Goal: Task Accomplishment & Management: Use online tool/utility

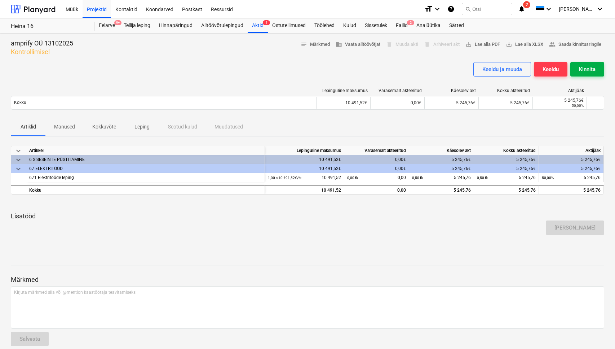
click at [599, 67] on button "Kinnita" at bounding box center [587, 69] width 34 height 14
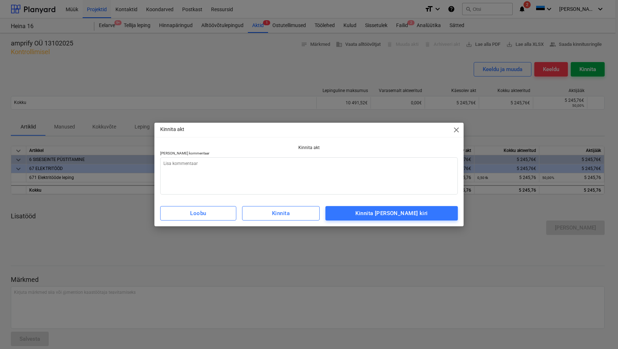
type textarea "x"
click at [277, 174] on textarea at bounding box center [308, 175] width 297 height 37
type textarea "T"
type textarea "x"
type textarea "Tä"
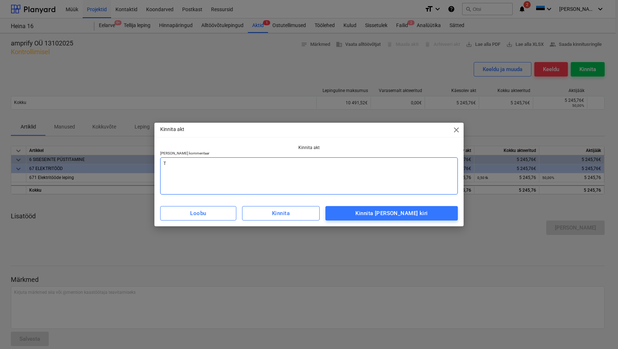
type textarea "x"
type textarea "Tän"
type textarea "x"
type textarea "Tänu"
type textarea "x"
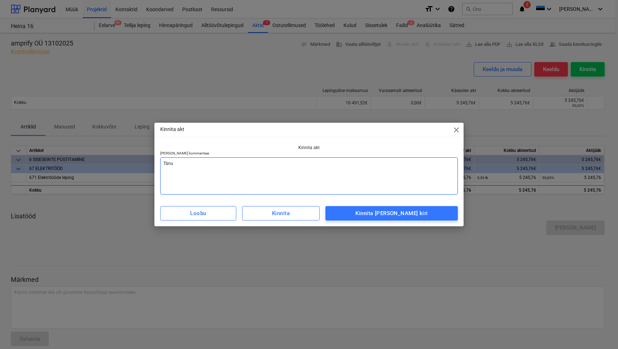
type textarea "Tänud"
type textarea "x"
type textarea "Tänud"
type textarea "x"
type textarea "Tänud t"
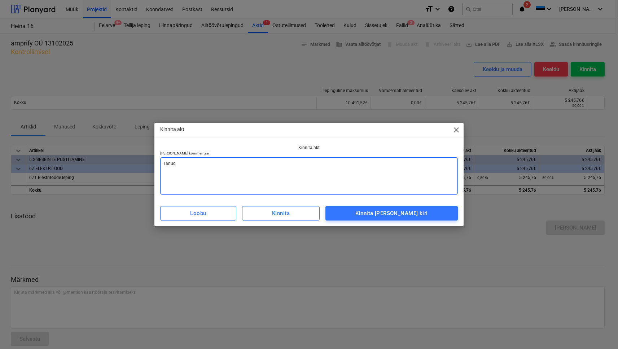
type textarea "x"
type textarea "Tänud teh"
type textarea "x"
type textarea "Tänud teht"
type textarea "x"
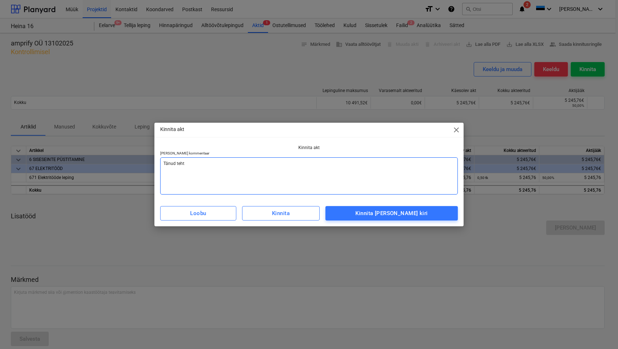
type textarea "Tänud tehtu"
type textarea "x"
type textarea "Tänud tehtud"
type textarea "x"
type textarea "Tänud tehtud"
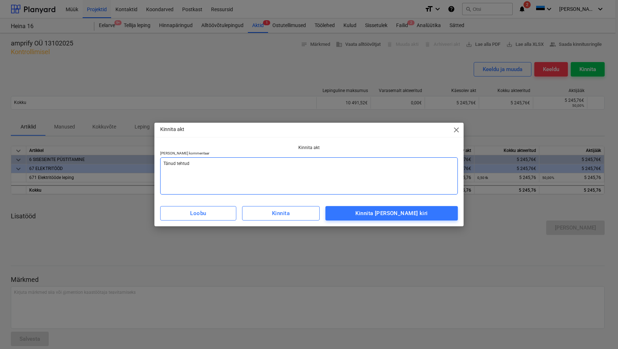
type textarea "x"
type textarea "Tänud tehtud t"
type textarea "x"
type textarea "Tänud tehtud tö"
type textarea "x"
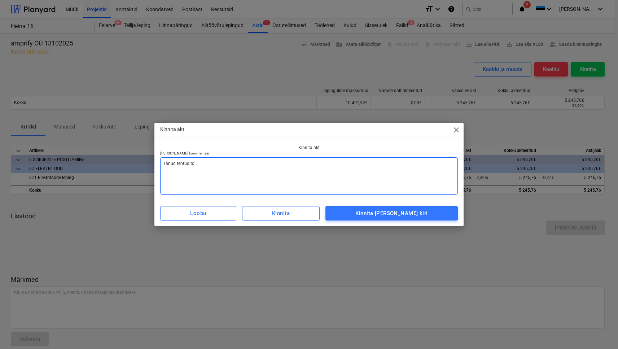
type textarea "Tänud tehtud töö"
type textarea "x"
type textarea "Tänud tehtud töö"
type textarea "x"
type textarea "Tänud tehtud töö e"
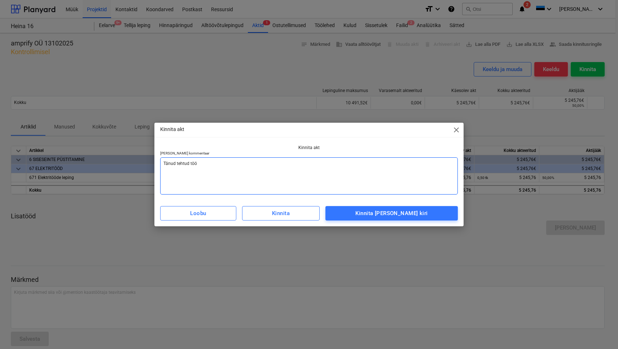
type textarea "x"
type textarea "Tänud tehtud töö ee"
type textarea "x"
type textarea "Tänud tehtud töö ees"
type textarea "x"
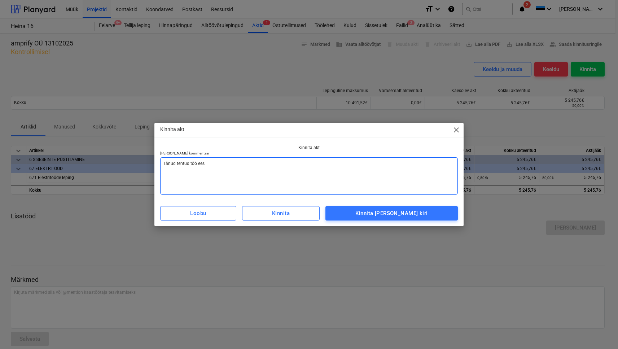
type textarea "Tänud tehtud töö eest"
type textarea "x"
type textarea "Tänud tehtud töö eest."
type textarea "x"
type textarea "Tänud tehtud töö eest."
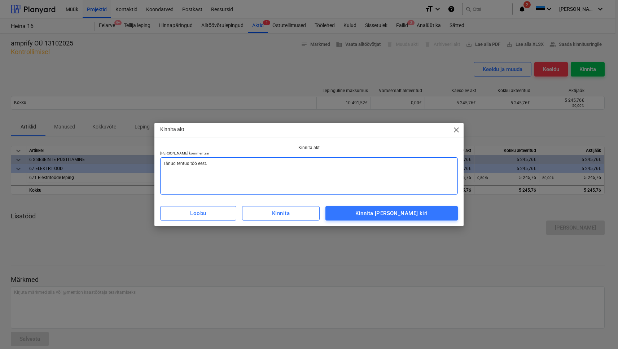
type textarea "x"
type textarea "Tänud tehtud töö eest. A"
type textarea "x"
type textarea "Tänud tehtud töö eest. Ak"
type textarea "x"
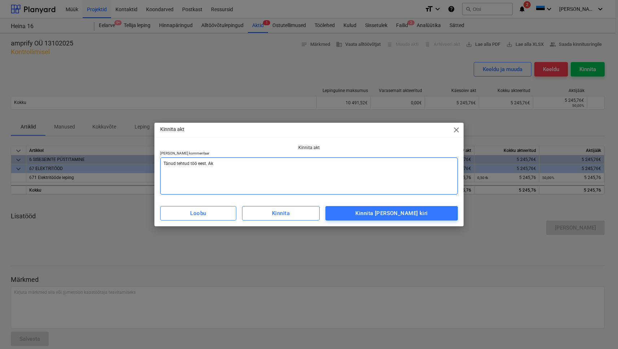
type textarea "Tänud tehtud töö eest. Akt"
type textarea "x"
type textarea "Tänud tehtud töö eest. Akt"
type textarea "x"
type textarea "Tänud tehtud töö eest. Akt k"
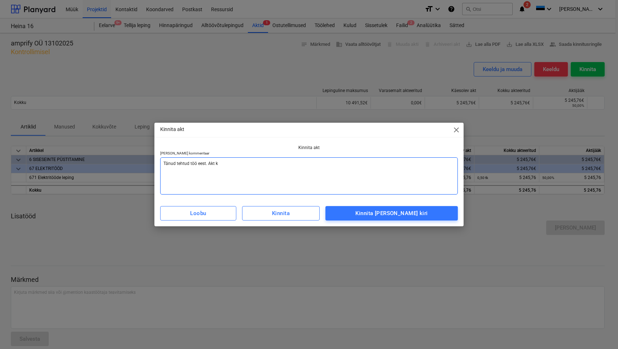
type textarea "x"
type textarea "Tänud tehtud töö eest. Akt ki"
type textarea "x"
type textarea "Tänud tehtud töö eest. Akt kin"
type textarea "x"
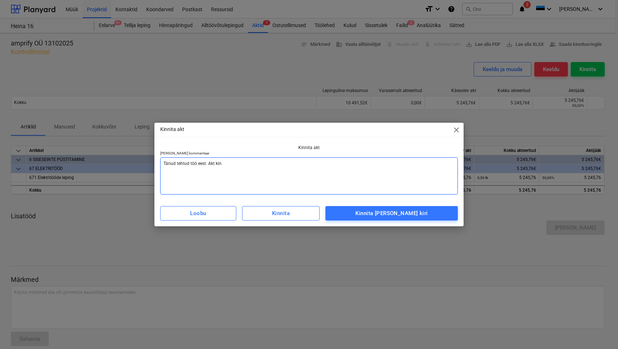
type textarea "Tänud tehtud töö eest. Akt [PERSON_NAME]"
type textarea "x"
type textarea "Tänud tehtud töö eest. Akt kinni"
type textarea "x"
type textarea "Tänud tehtud töö eest. Akt kinnit"
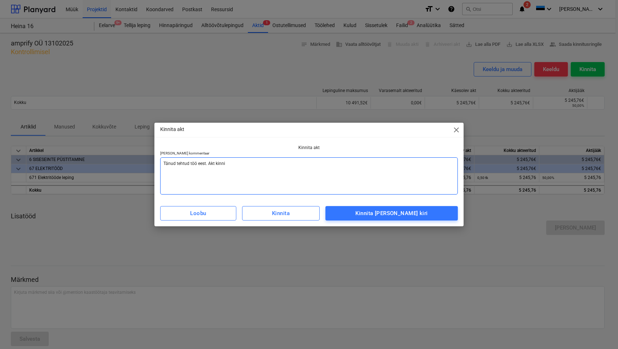
type textarea "x"
type textarea "Tänud tehtud töö eest. Akt kinnita"
type textarea "x"
type textarea "Tänud tehtud töö eest. Akt kinnitat"
type textarea "x"
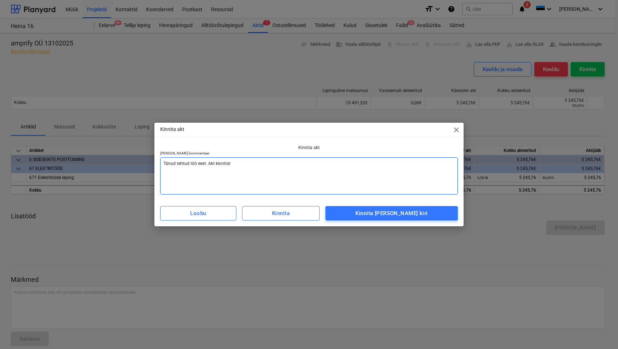
type textarea "Tänud tehtud töö eest. Akt kinnitatu"
type textarea "x"
type textarea "Tänud tehtud töö eest. Akt kinnitatud"
type textarea "x"
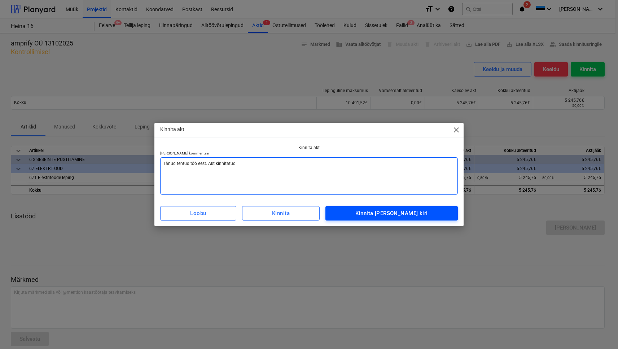
type textarea "Tänud tehtud töö eest. Akt kinnitatud"
click at [358, 214] on span "Kinnita [PERSON_NAME] kiri" at bounding box center [391, 212] width 116 height 9
type textarea "x"
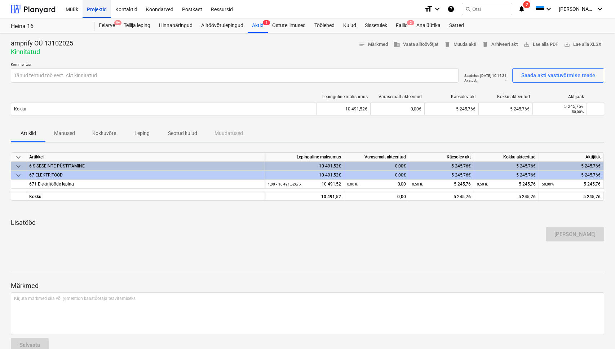
click at [105, 14] on div "Projektid" at bounding box center [97, 9] width 28 height 18
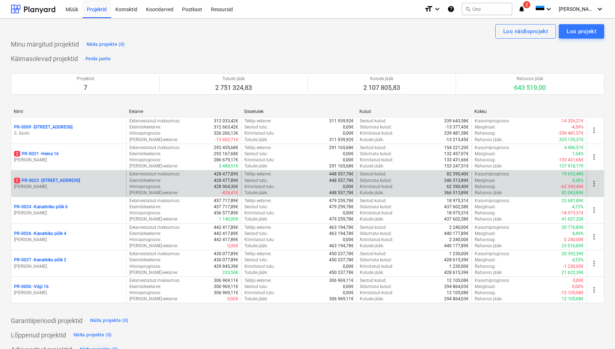
click at [88, 182] on div "2 PR-0023 - Kanarbriku tee 7" at bounding box center [68, 180] width 109 height 6
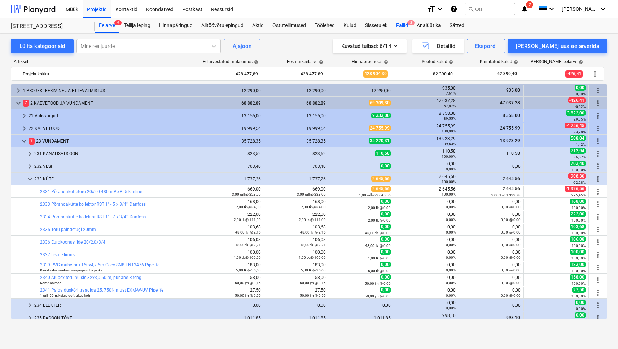
click at [402, 22] on div "Failid 2" at bounding box center [402, 25] width 21 height 14
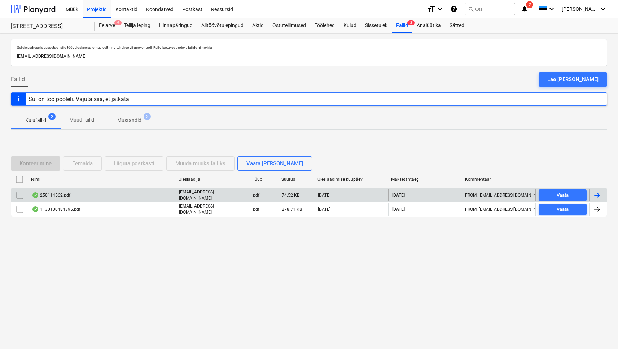
click at [56, 198] on div "250114562.pdf" at bounding box center [51, 195] width 39 height 6
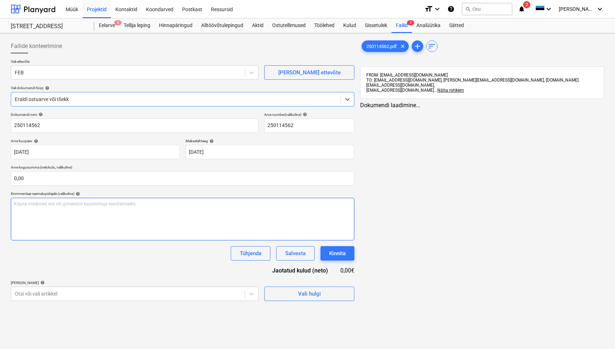
type input "250114562"
type input "[DATE]"
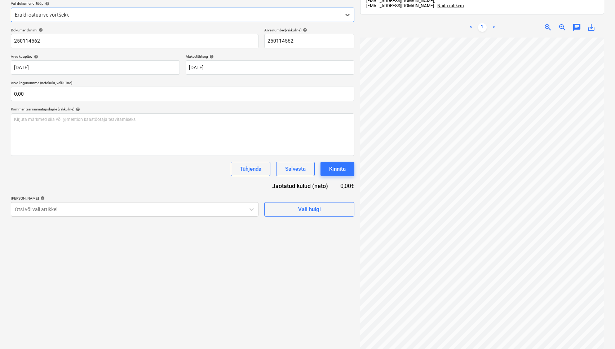
scroll to position [87, 0]
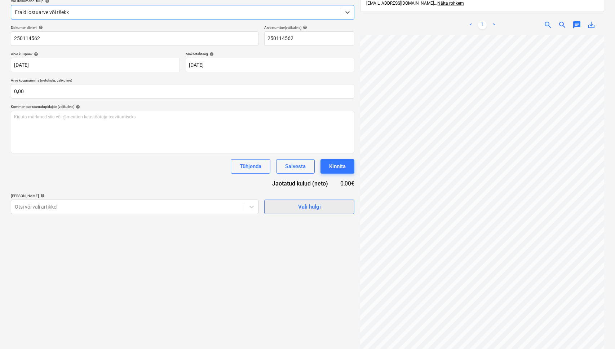
click at [294, 206] on span "Vali hulgi" at bounding box center [309, 206] width 72 height 9
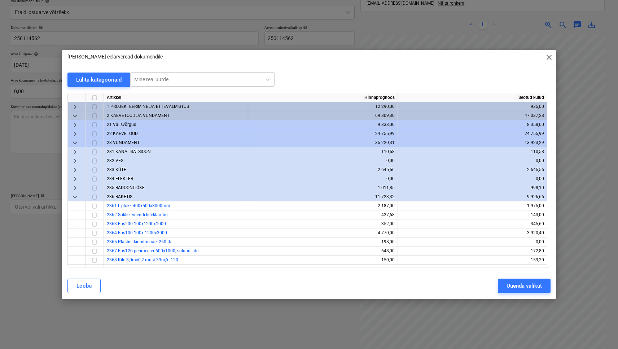
click at [121, 170] on span "233 KÜTE" at bounding box center [116, 169] width 19 height 5
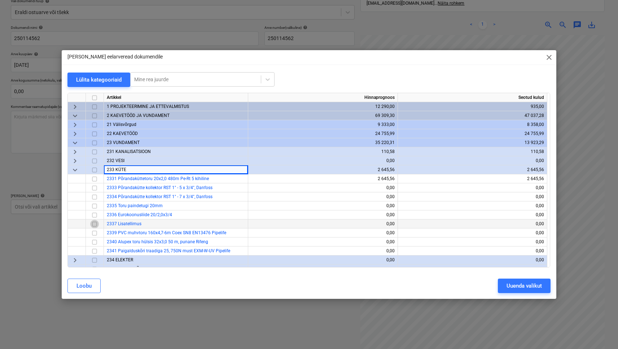
click at [96, 222] on input "checkbox" at bounding box center [94, 223] width 9 height 9
click at [530, 283] on div "Uuenda valikut" at bounding box center [523, 285] width 35 height 9
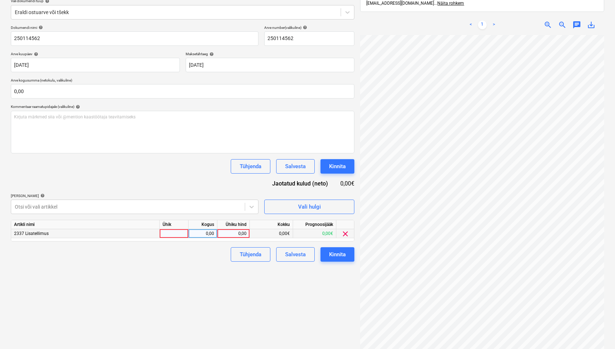
click at [186, 234] on div at bounding box center [174, 233] width 29 height 9
type input "1"
click at [193, 236] on div "0,00" at bounding box center [202, 233] width 23 height 9
click at [227, 234] on div "0,00" at bounding box center [233, 233] width 26 height 9
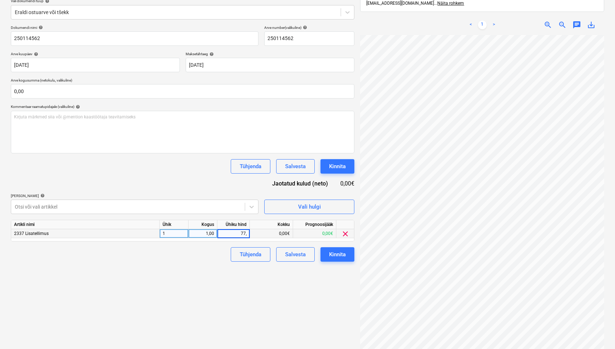
type input "77,6"
click at [172, 265] on div "Failide konteerimine Vali ettevõte FEB [PERSON_NAME] uus ettevõte Vali dokumend…" at bounding box center [182, 157] width 349 height 417
click at [325, 257] on button "Kinnita" at bounding box center [338, 254] width 34 height 14
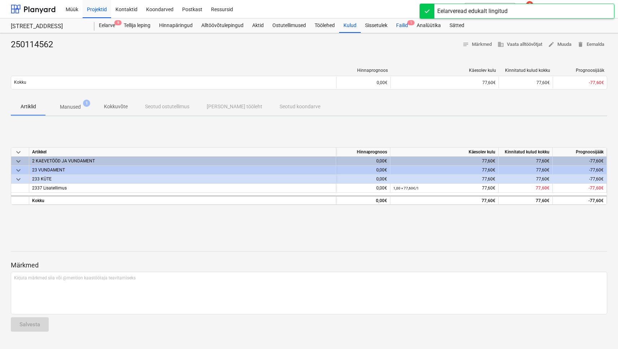
click at [409, 26] on div "Failid 1" at bounding box center [402, 25] width 21 height 14
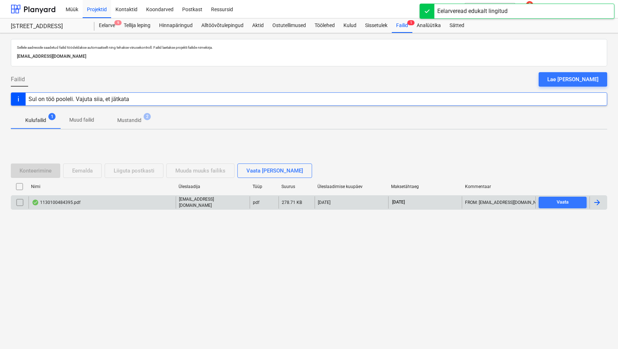
click at [53, 203] on div "1130100484395.pdf" at bounding box center [56, 202] width 49 height 6
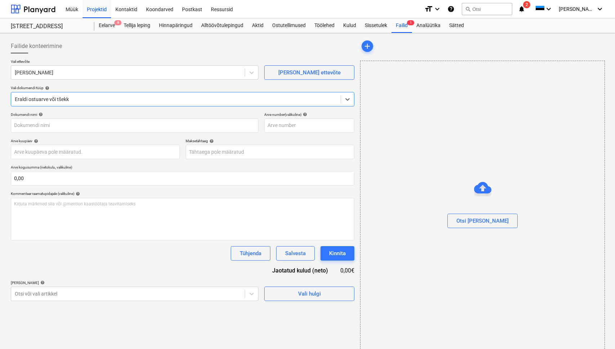
type input "1130100484395"
type input "[DATE]"
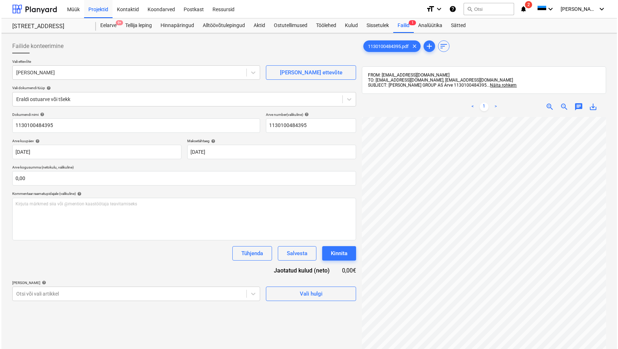
scroll to position [199, 136]
click at [297, 294] on span "Vali hulgi" at bounding box center [309, 293] width 72 height 9
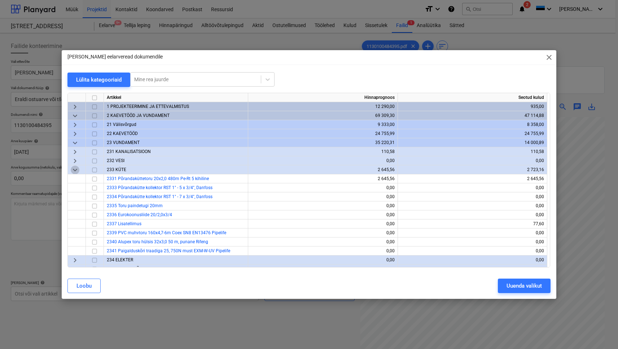
click at [78, 169] on span "keyboard_arrow_down" at bounding box center [75, 169] width 9 height 9
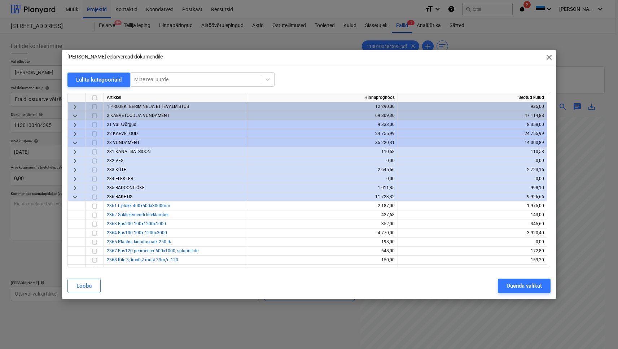
click at [128, 185] on span "235 RADOONITÕKE" at bounding box center [126, 187] width 38 height 5
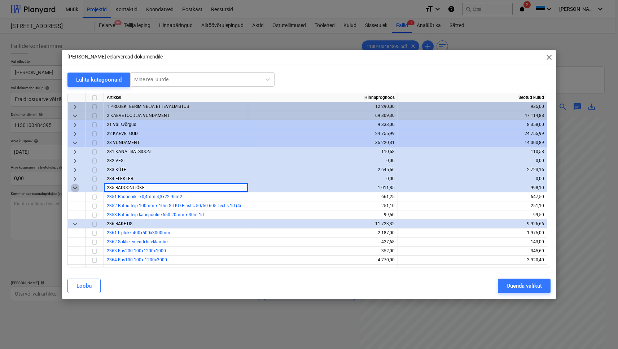
click at [78, 186] on span "keyboard_arrow_down" at bounding box center [75, 187] width 9 height 9
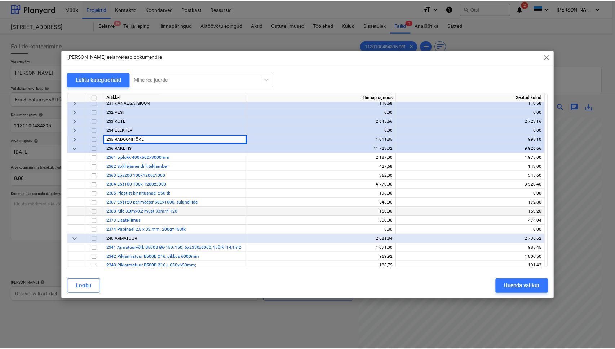
scroll to position [57, 0]
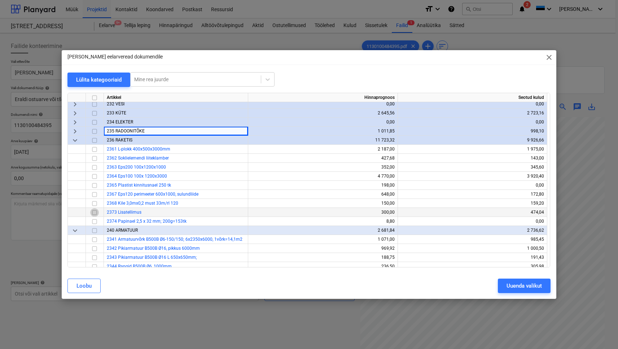
click at [96, 212] on input "checkbox" at bounding box center [94, 212] width 9 height 9
click at [516, 281] on div "Uuenda valikut" at bounding box center [523, 285] width 35 height 9
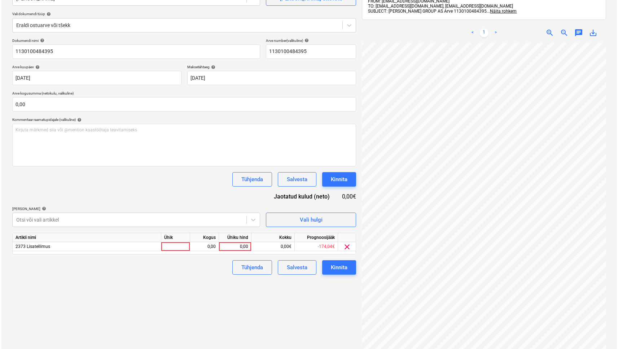
scroll to position [75, 0]
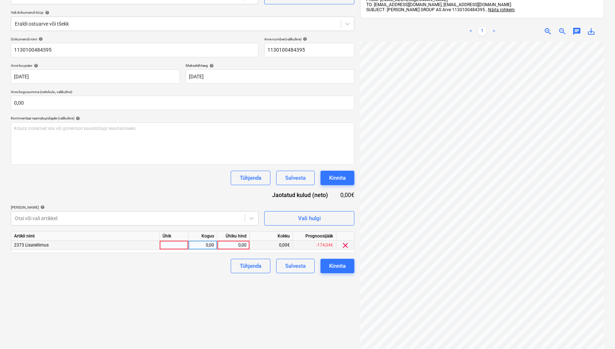
click at [184, 246] on div at bounding box center [174, 245] width 29 height 9
click at [200, 247] on div "0,00" at bounding box center [202, 245] width 23 height 9
click at [235, 245] on div "0,00" at bounding box center [233, 245] width 26 height 9
type input "17,27"
click at [162, 303] on div "Failide konteerimine Vali ettevõte [PERSON_NAME] uus ettevõte Vali dokumendi tü…" at bounding box center [182, 167] width 349 height 412
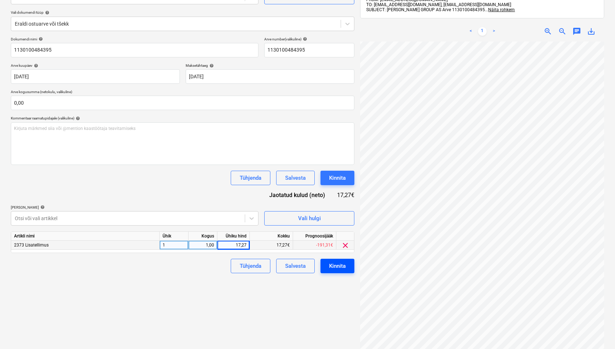
click at [330, 270] on div "Kinnita" at bounding box center [337, 265] width 17 height 9
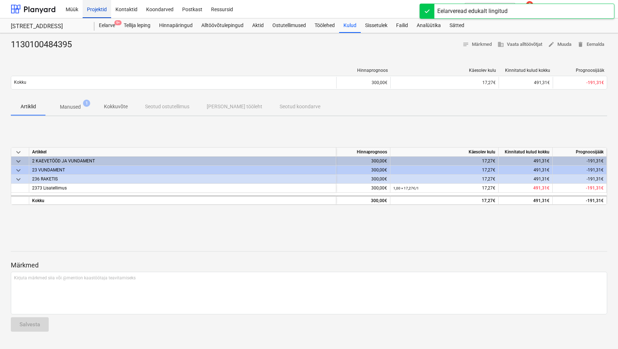
click at [91, 11] on div "Projektid" at bounding box center [97, 9] width 28 height 18
